Goal: Use online tool/utility: Utilize a website feature to perform a specific function

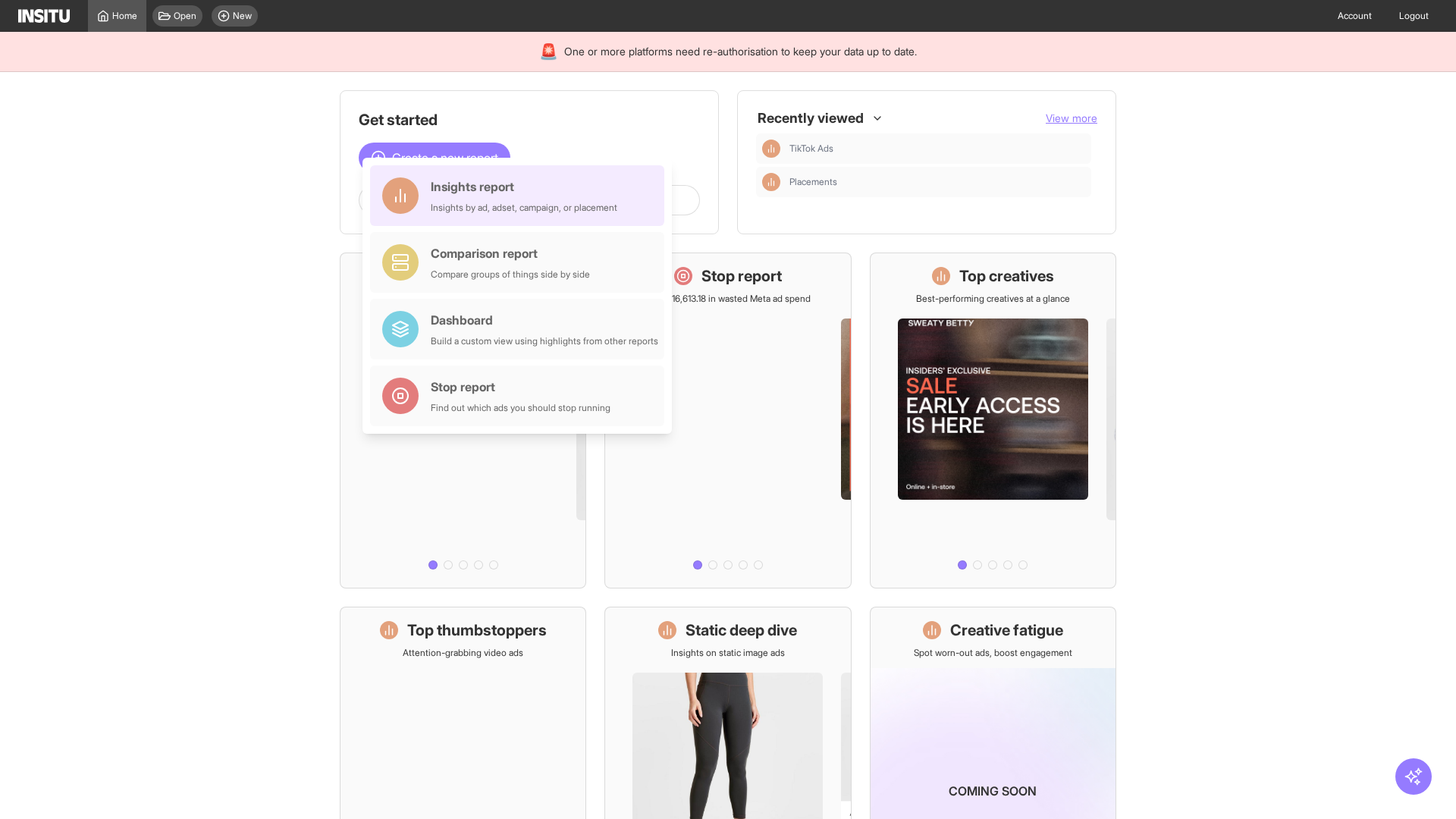
click at [521, 195] on div "Insights report Insights by ad, adset, campaign, or placement" at bounding box center [523, 195] width 187 height 37
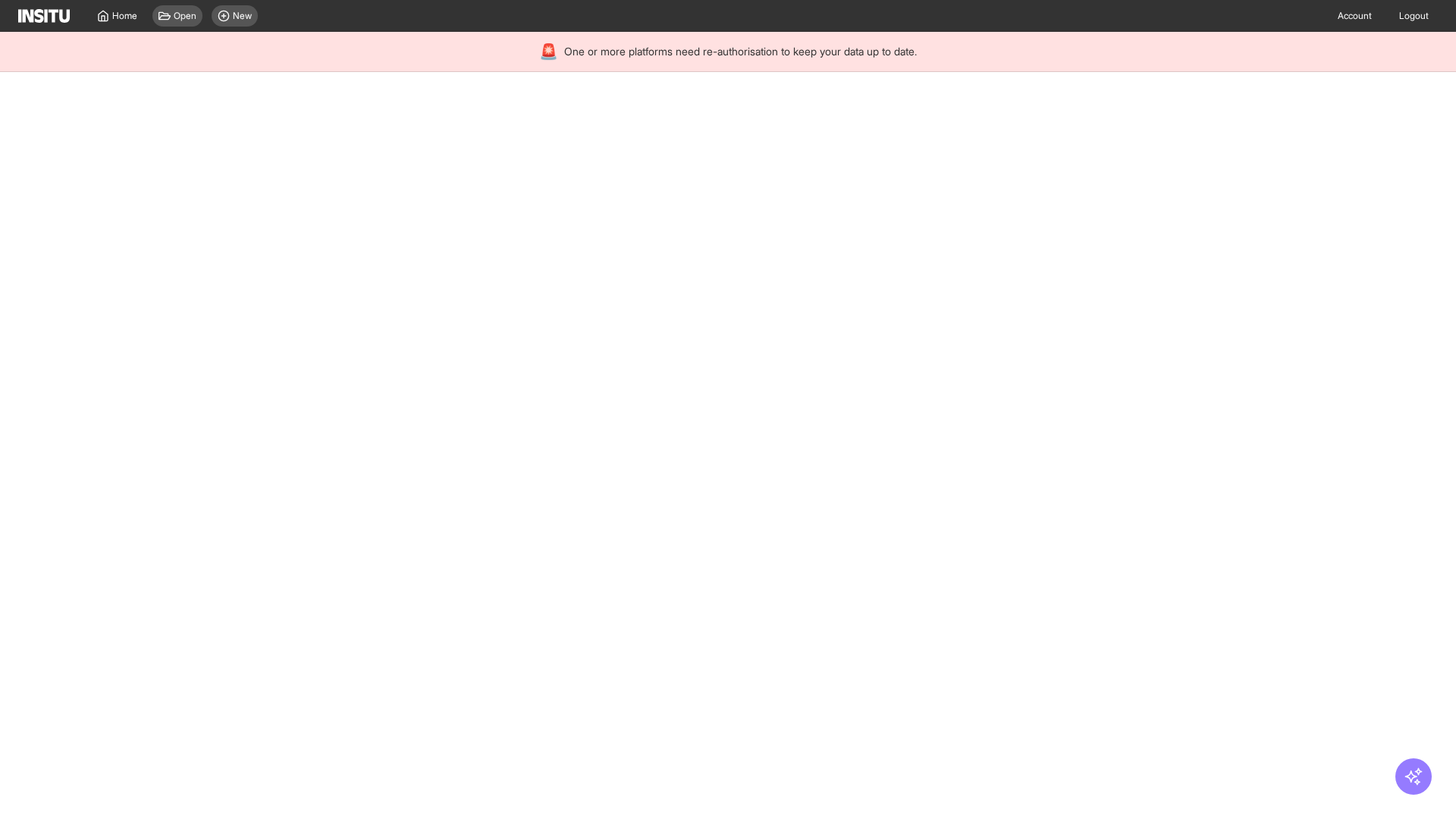
select select "**"
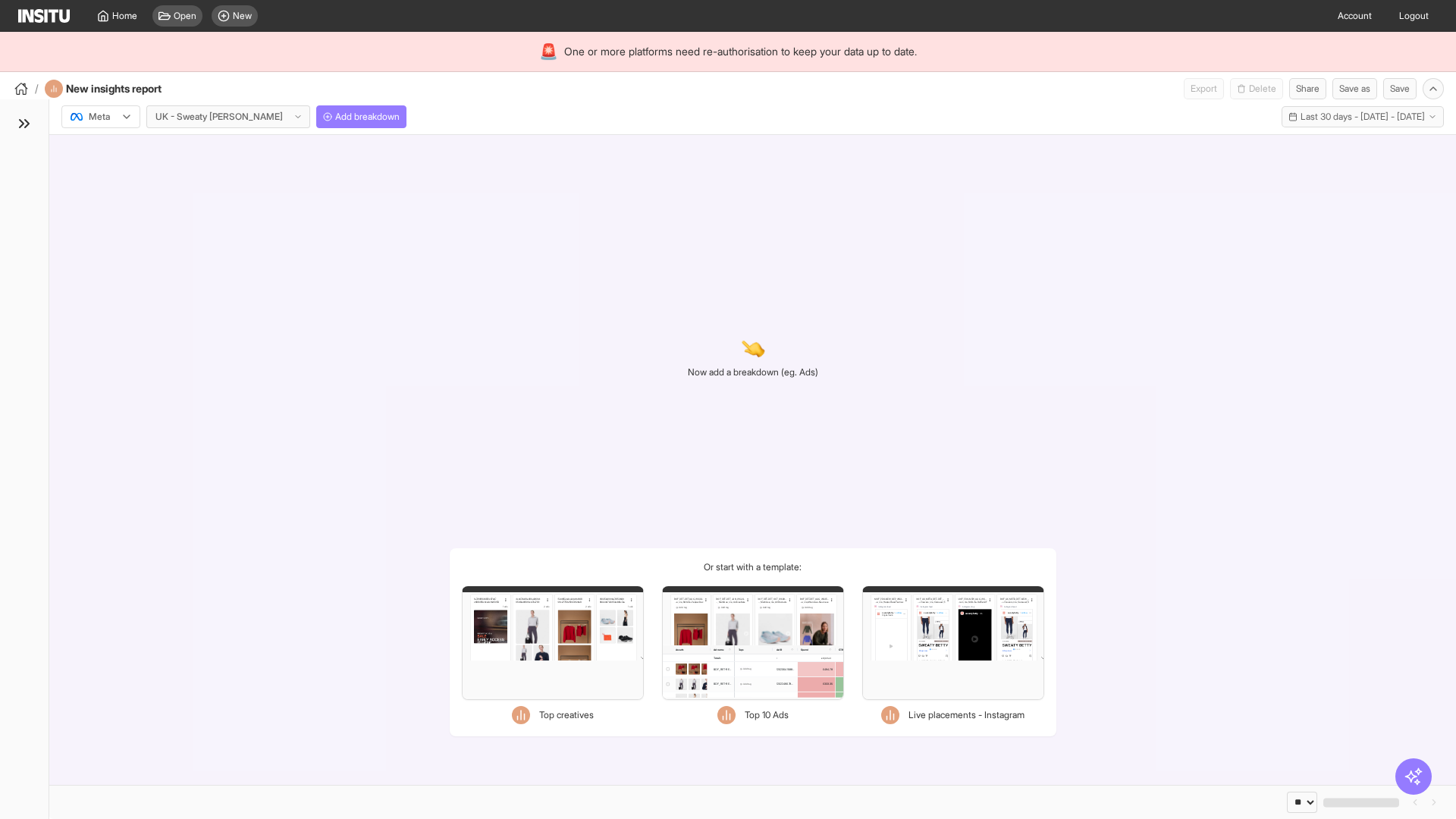
click at [101, 117] on div at bounding box center [90, 117] width 43 height 15
click at [100, 149] on span "Meta" at bounding box center [100, 149] width 20 height 14
click at [336, 117] on span "Add breakdown" at bounding box center [368, 116] width 65 height 13
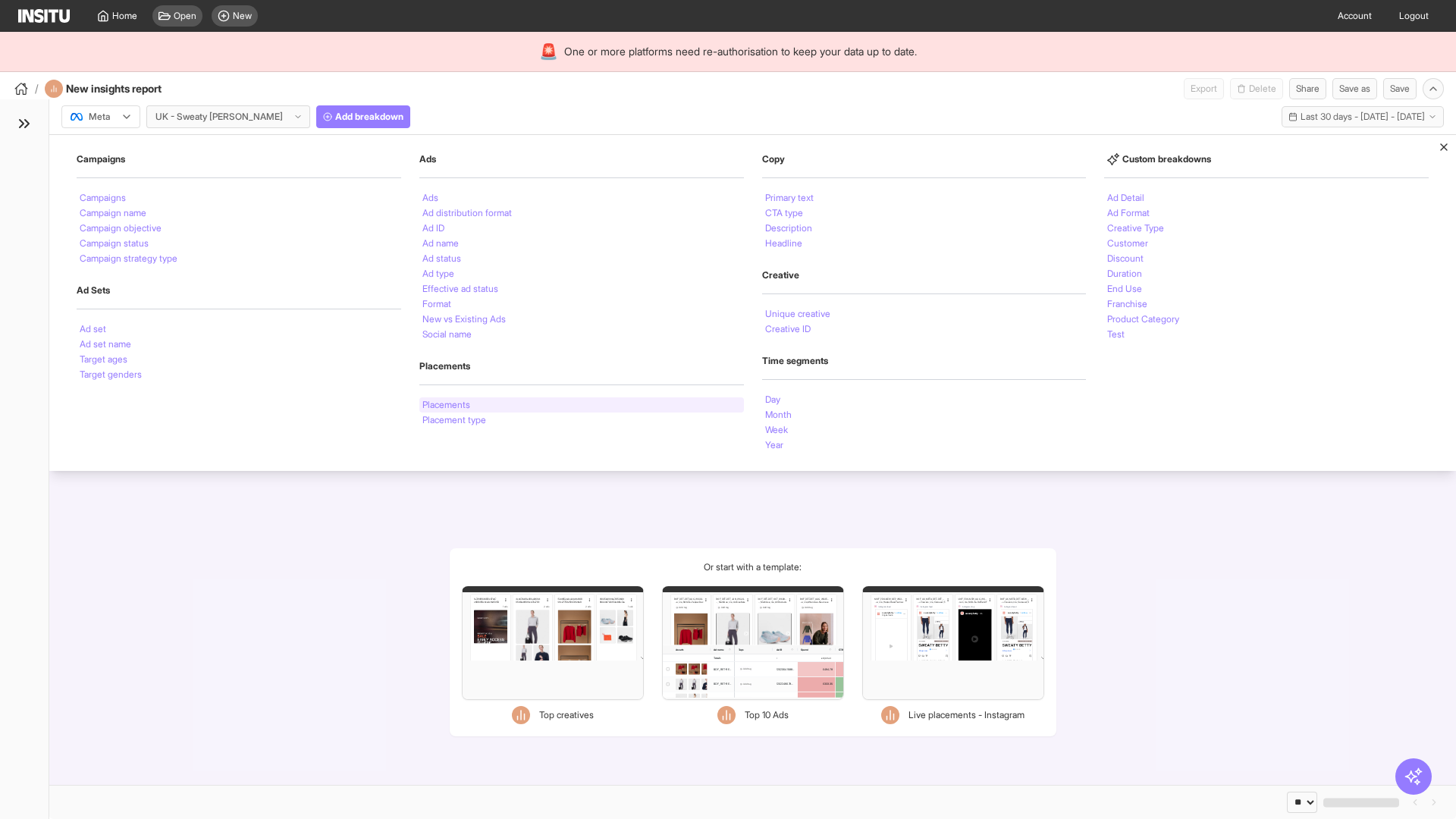
click at [448, 405] on li "Placements" at bounding box center [446, 404] width 47 height 9
